Goal: Task Accomplishment & Management: Use online tool/utility

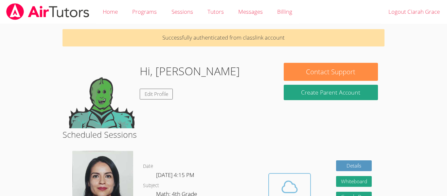
click at [295, 181] on icon at bounding box center [289, 186] width 15 height 11
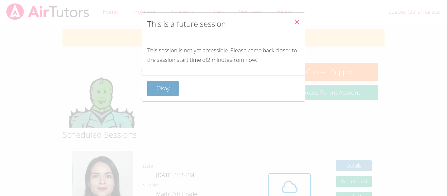
click at [170, 93] on button "Okay" at bounding box center [162, 88] width 31 height 15
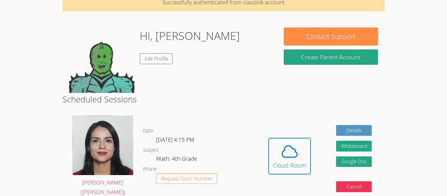
scroll to position [48, 0]
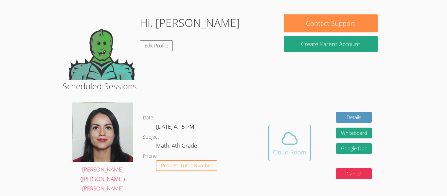
click at [297, 148] on div "Cloud Room" at bounding box center [289, 152] width 33 height 9
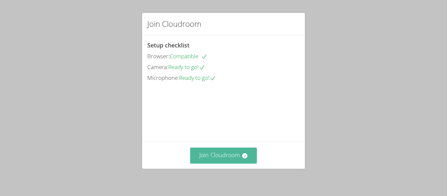
click at [195, 156] on button "Join Cloudroom" at bounding box center [223, 156] width 67 height 16
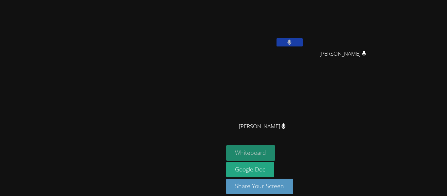
click at [276, 155] on button "Whiteboard" at bounding box center [250, 152] width 49 height 15
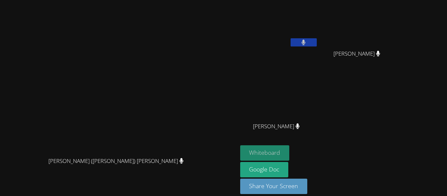
click at [290, 155] on button "Whiteboard" at bounding box center [264, 152] width 49 height 15
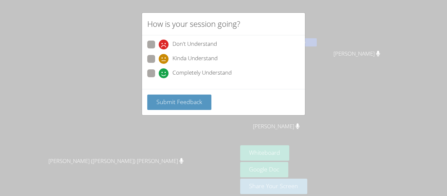
click at [159, 64] on span at bounding box center [159, 64] width 0 height 0
click at [159, 60] on input "Kinda Understand" at bounding box center [162, 58] width 6 height 6
radio input "true"
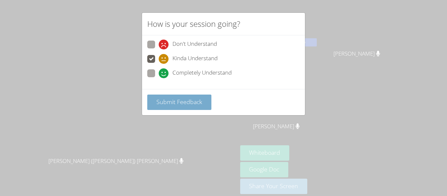
click at [166, 102] on span "Submit Feedback" at bounding box center [180, 102] width 46 height 8
